Goal: Find specific page/section: Find specific page/section

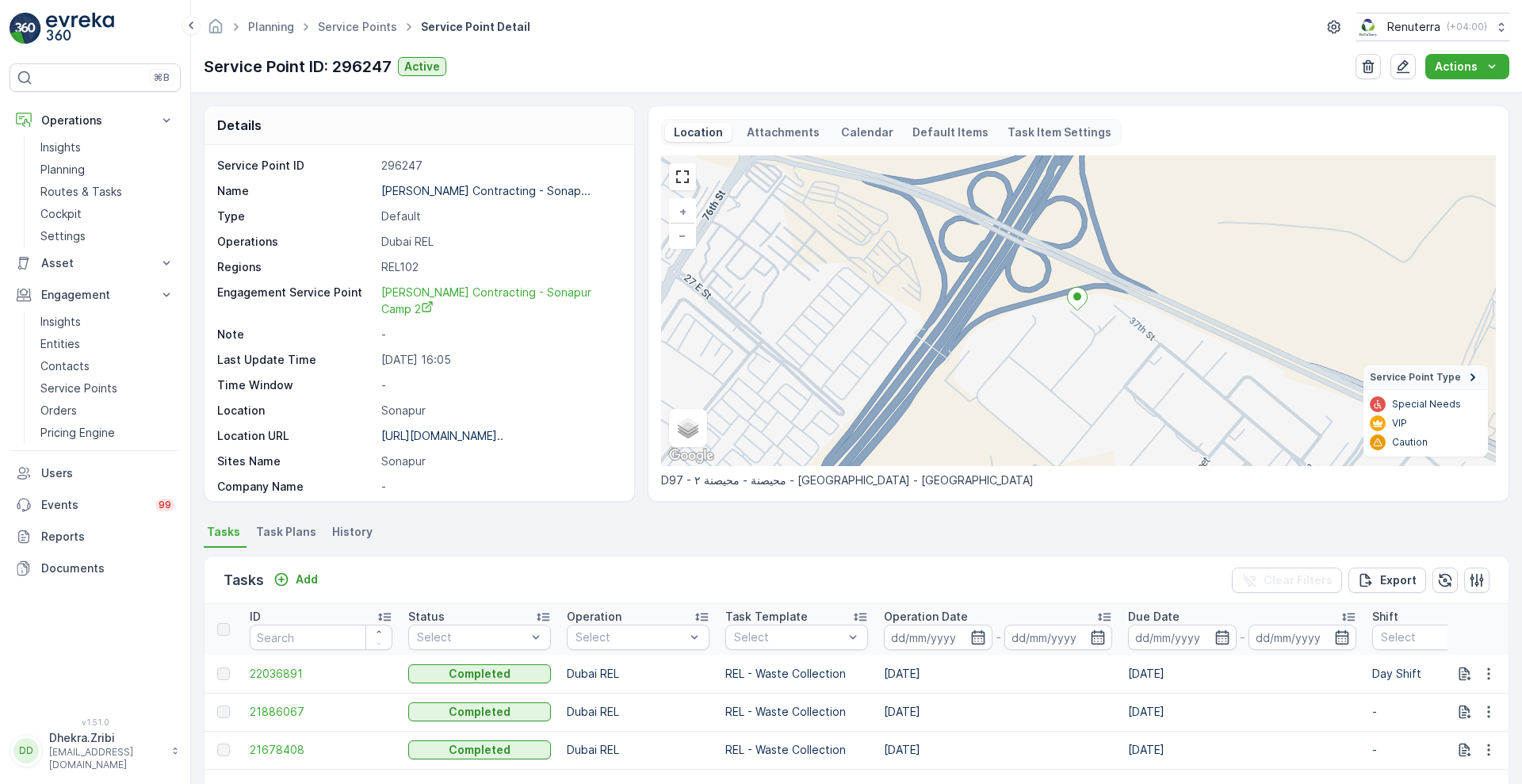
scroll to position [157, 0]
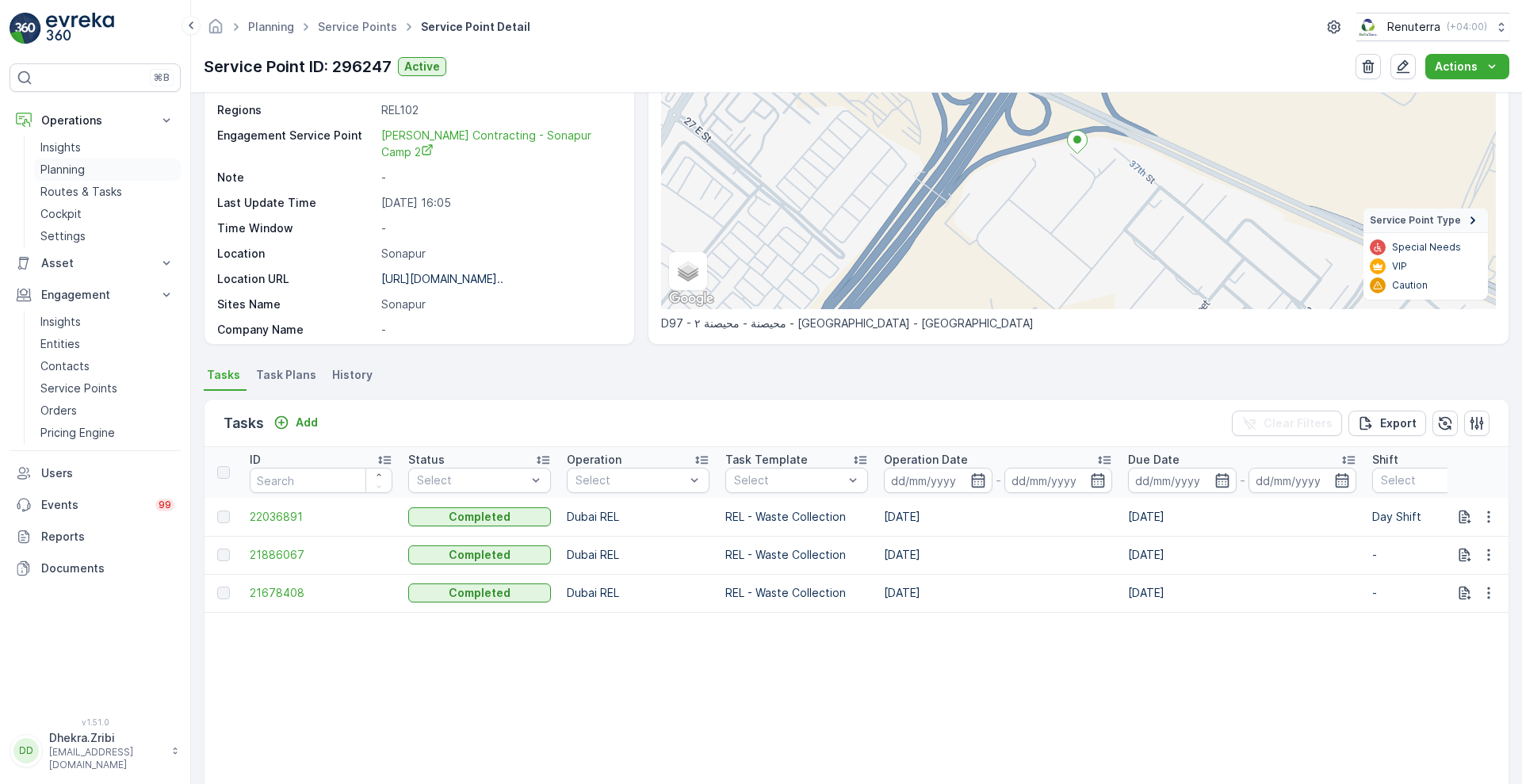
click at [78, 170] on p "Planning" at bounding box center [63, 170] width 45 height 16
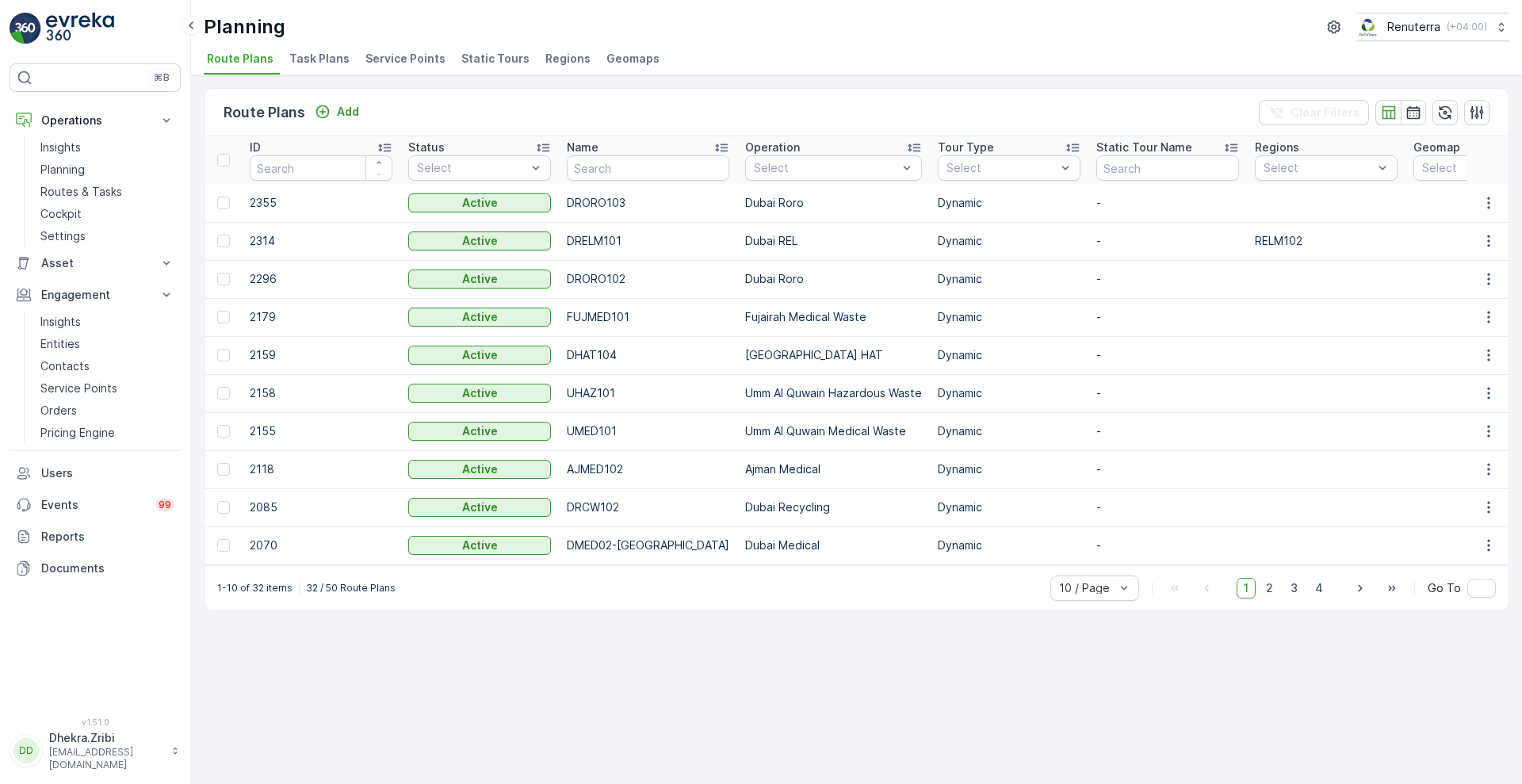
click at [338, 51] on span "Task Plans" at bounding box center [319, 59] width 60 height 16
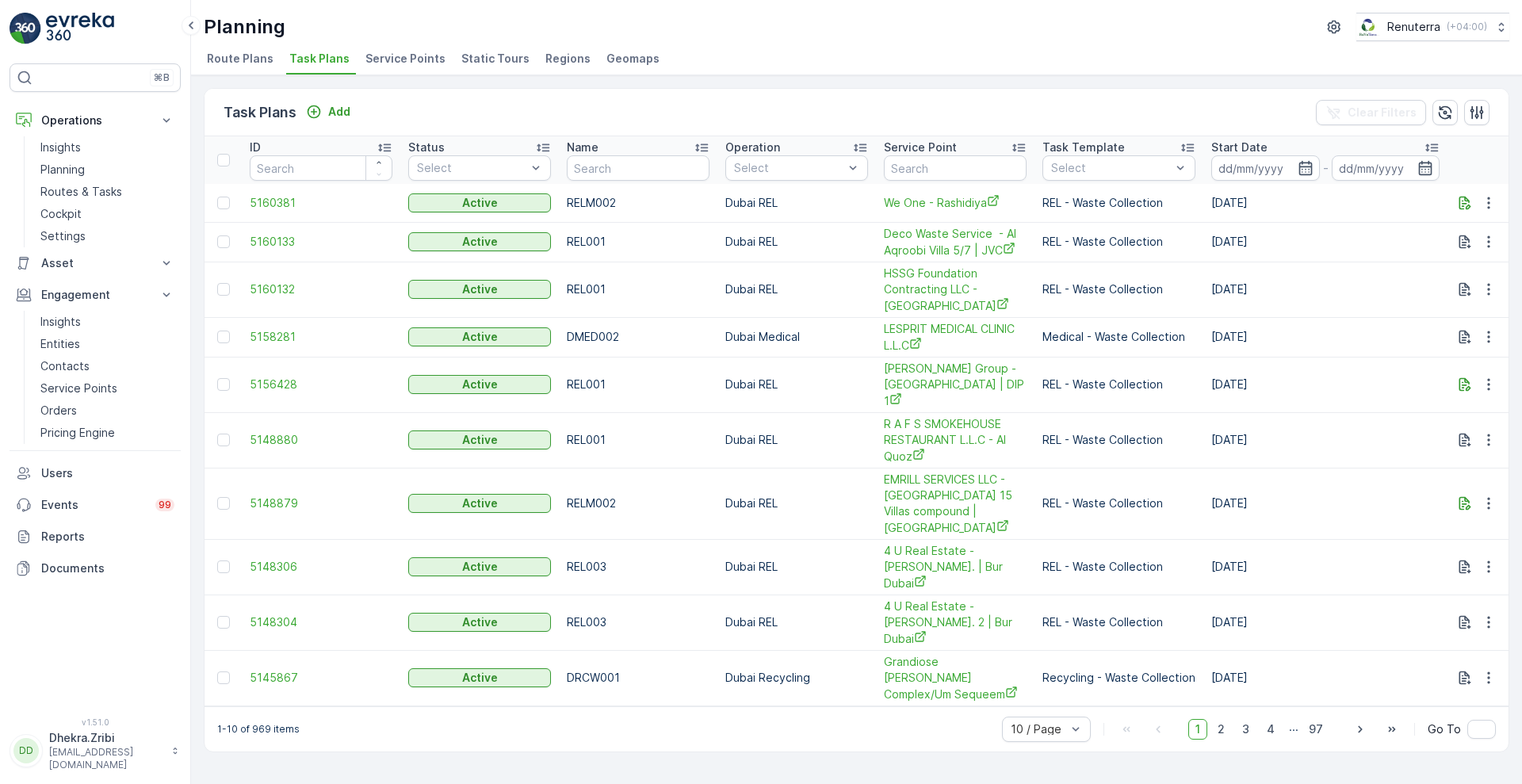
click at [406, 54] on span "Service Points" at bounding box center [406, 59] width 80 height 16
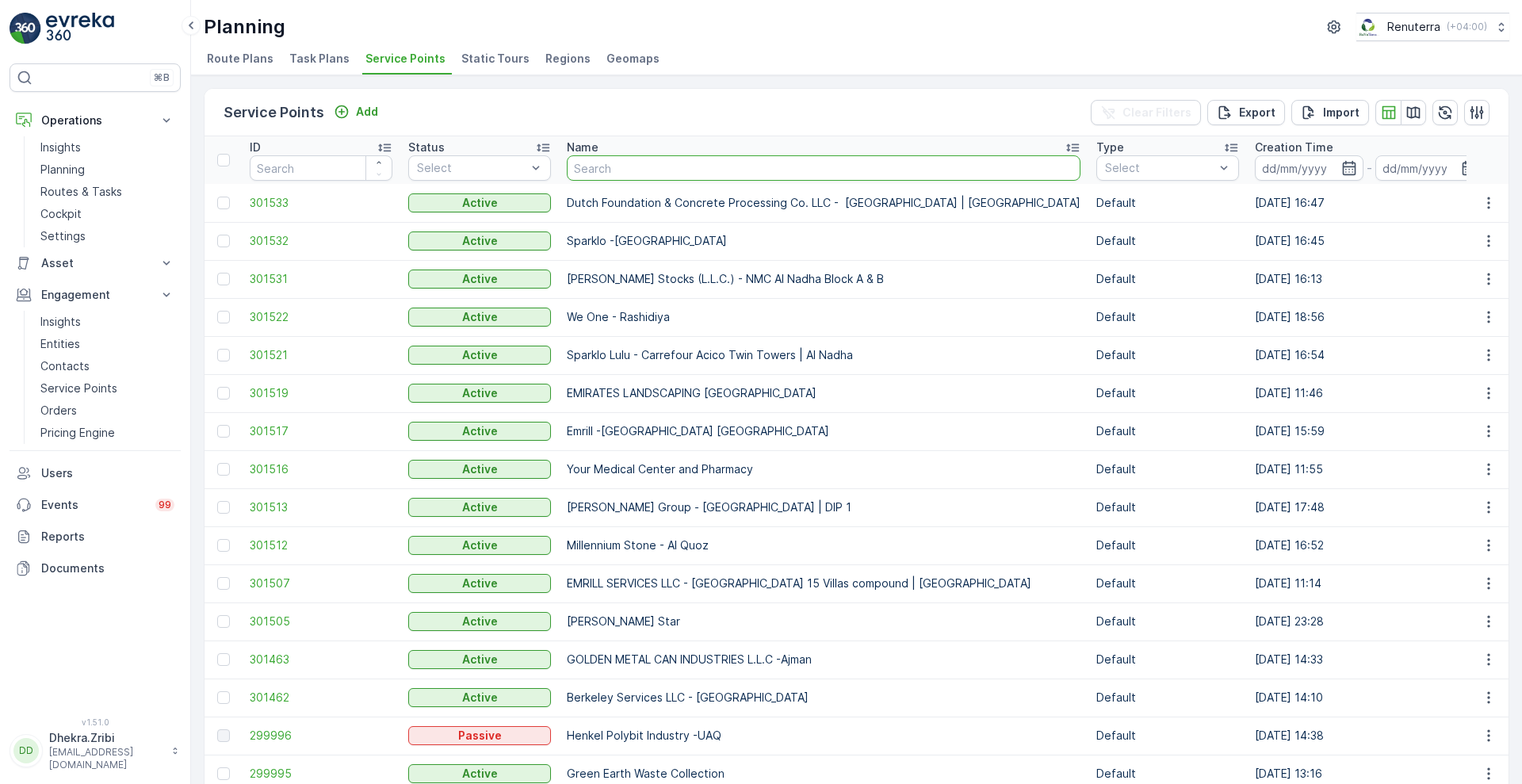
click at [593, 163] on input "text" at bounding box center [824, 168] width 514 height 25
